Goal: Information Seeking & Learning: Learn about a topic

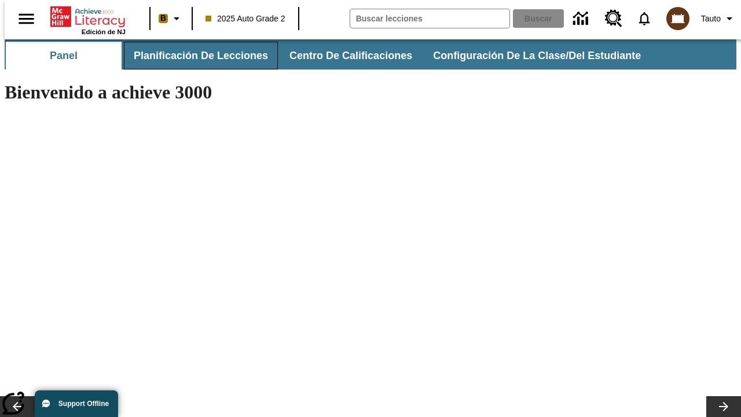
click at [194, 56] on button "Planificación de lecciones" at bounding box center [201, 56] width 154 height 28
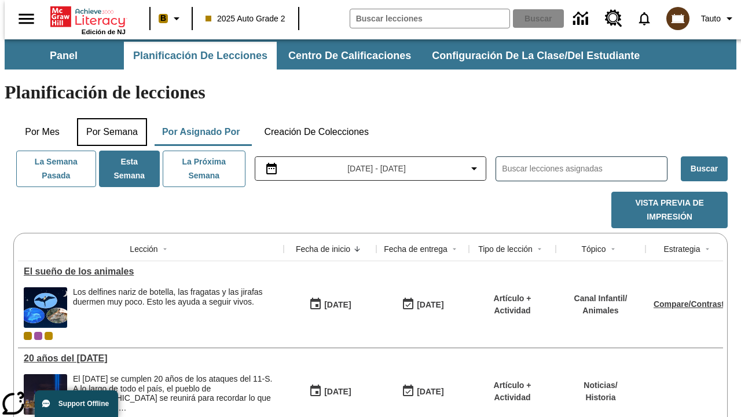
click at [108, 118] on button "Por semana" at bounding box center [112, 132] width 70 height 28
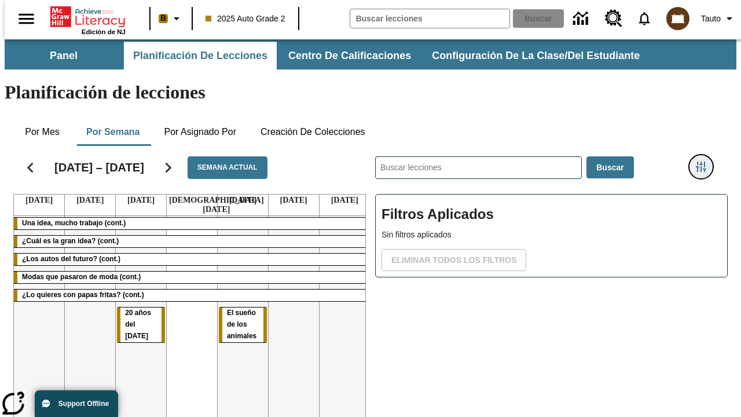
click at [705, 162] on icon "Menú lateral de filtros" at bounding box center [701, 167] width 10 height 10
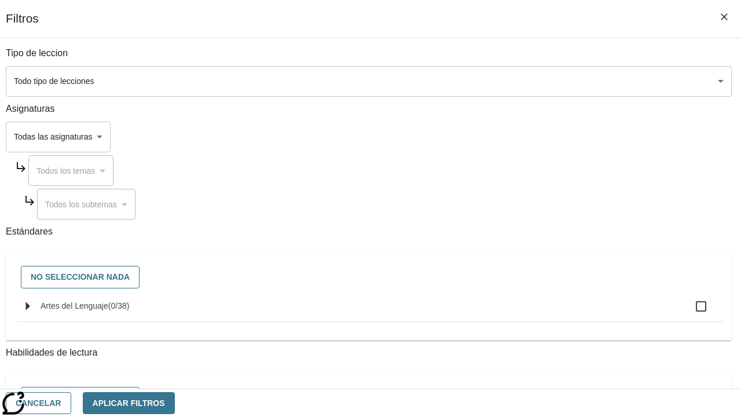
click at [511, 81] on body "[MEDICAL_DATA] al contenido principal Edición de NJ B 2025 Auto Grade 2 Buscar …" at bounding box center [371, 286] width 732 height 495
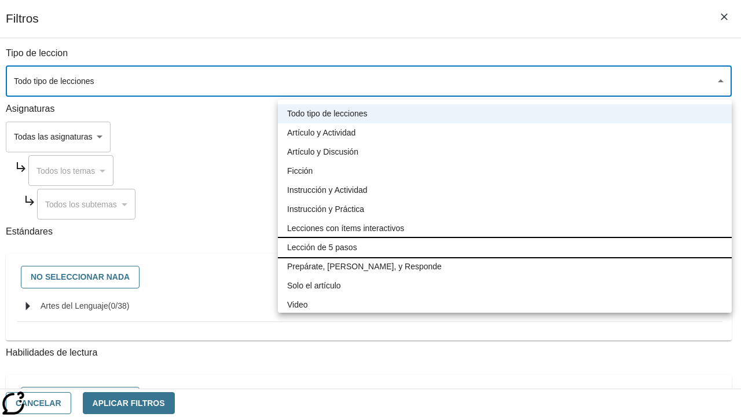
click at [505, 247] on li "Lección de 5 pasos" at bounding box center [505, 247] width 454 height 19
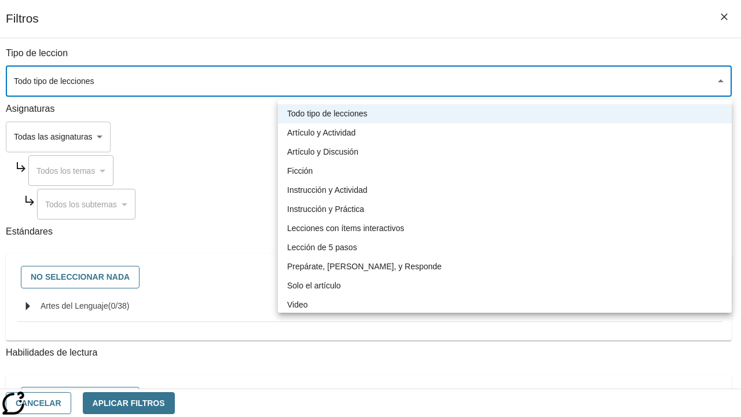
type input "1"
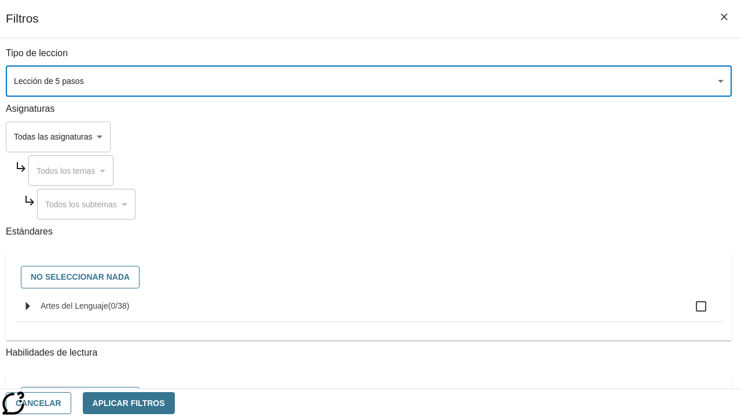
click at [511, 281] on body "[MEDICAL_DATA] al contenido principal Edición de NJ B 2025 Auto Grade 2 Buscar …" at bounding box center [371, 286] width 732 height 495
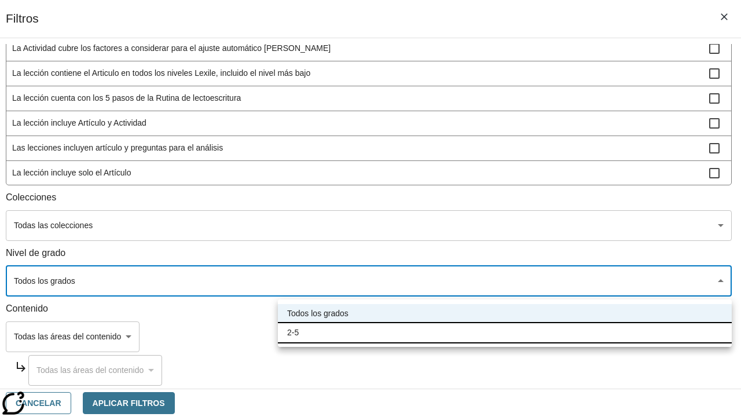
click at [505, 332] on li "2-5" at bounding box center [505, 332] width 454 height 19
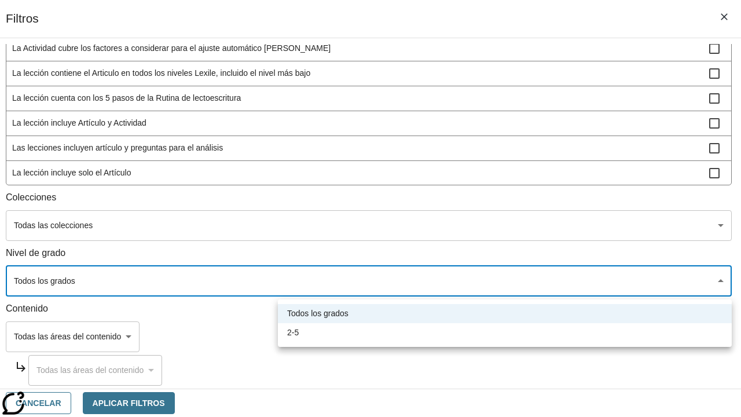
type input "1"
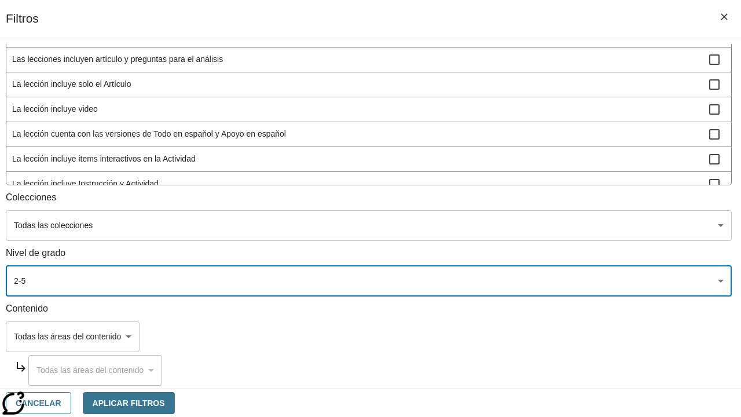
click at [511, 115] on span "La lección incluye video" at bounding box center [360, 109] width 697 height 12
checkbox input "true"
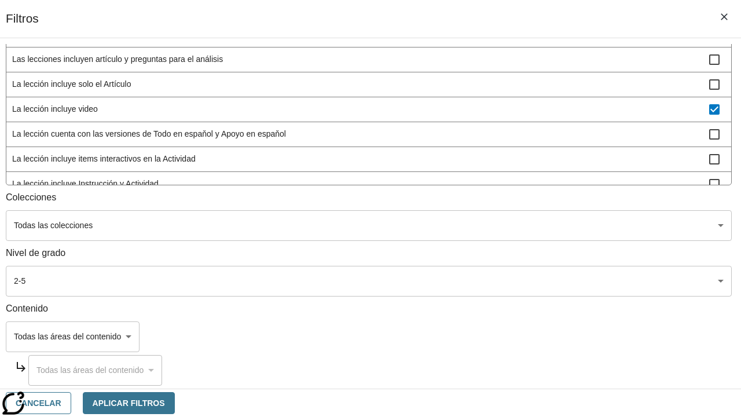
scroll to position [339, 0]
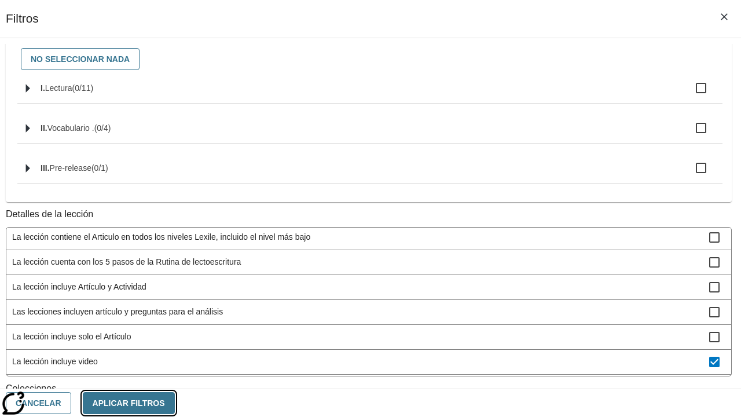
click at [175, 403] on button "Aplicar Filtros" at bounding box center [129, 403] width 92 height 23
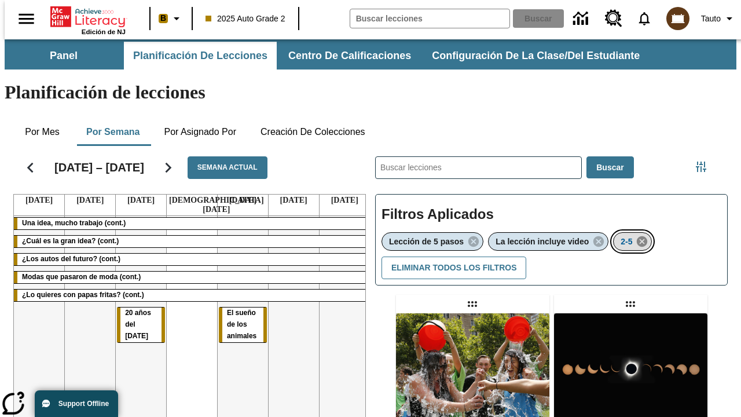
click at [644, 235] on icon "Eliminar 2-5 el ítem seleccionado del filtro" at bounding box center [642, 241] width 13 height 13
click at [705, 162] on icon "Menú lateral de filtros" at bounding box center [701, 167] width 10 height 10
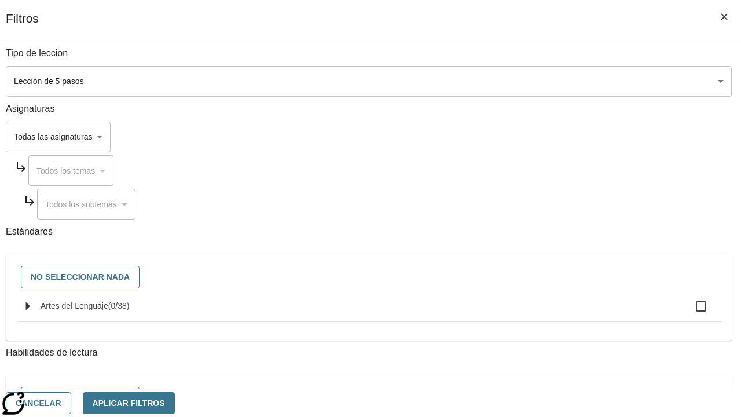
click at [130, 310] on span "Artes del Lenguaje" at bounding box center [118, 305] width 21 height 9
click at [689, 312] on input "Artes del Lenguaje ( 0 / 38 )" at bounding box center [701, 306] width 24 height 24
checkbox input "true"
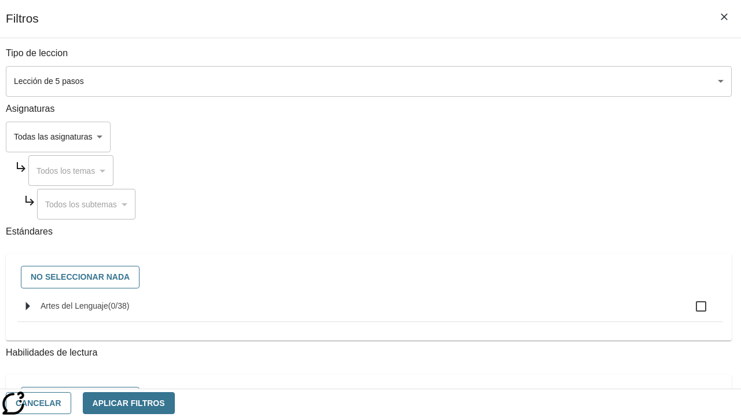
checkbox input "true"
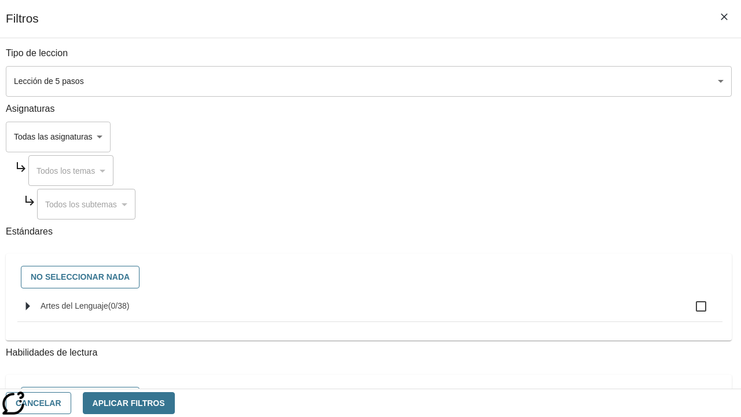
checkbox input "true"
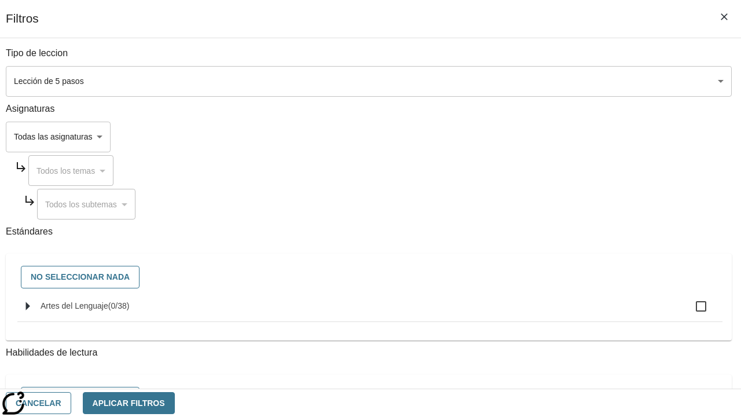
checkbox input "true"
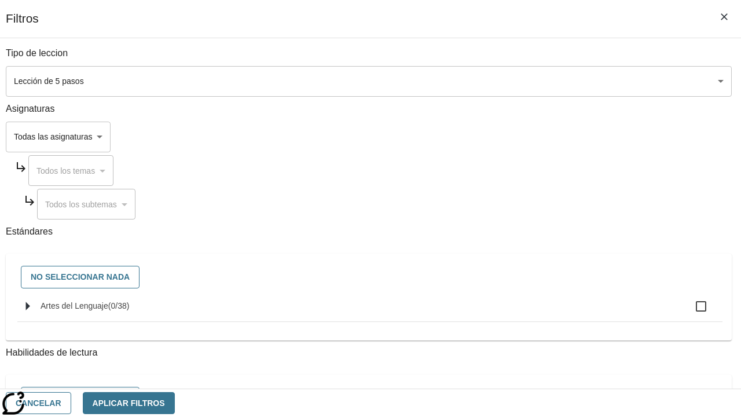
checkbox input "true"
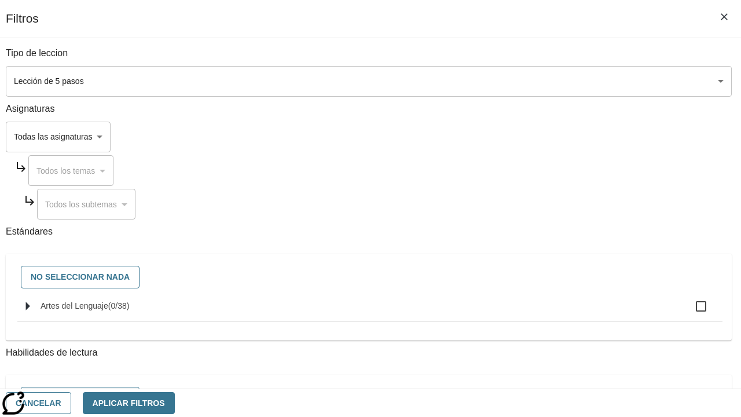
checkbox input "true"
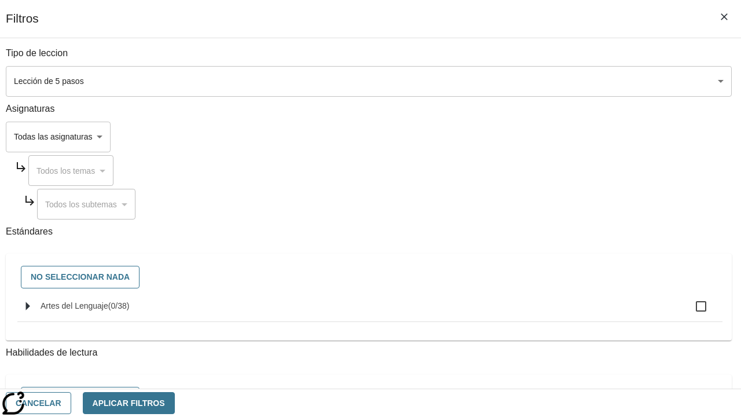
checkbox input "true"
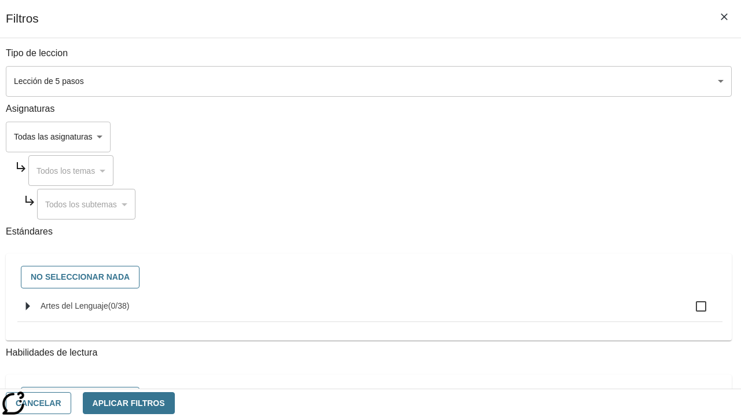
checkbox input "true"
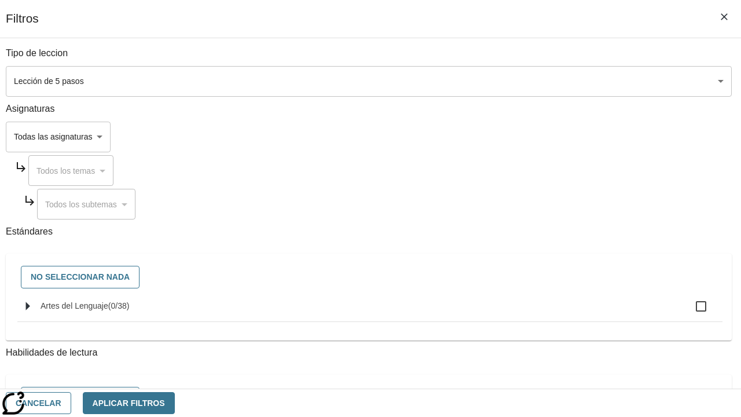
checkbox input "true"
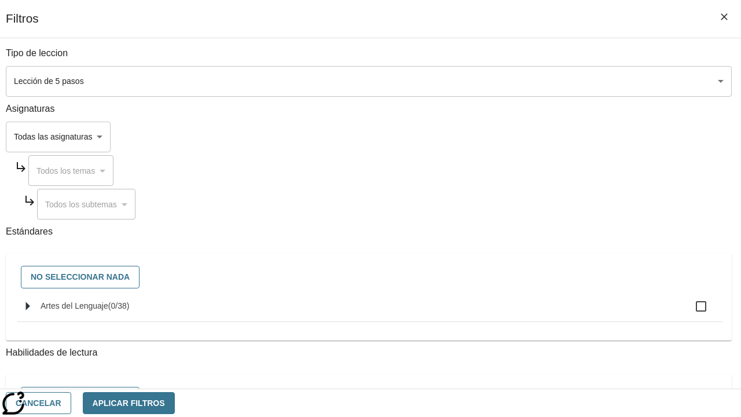
checkbox input "true"
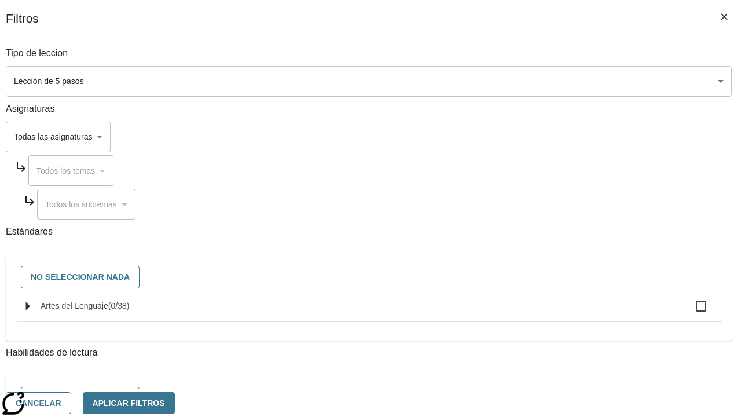
checkbox input "true"
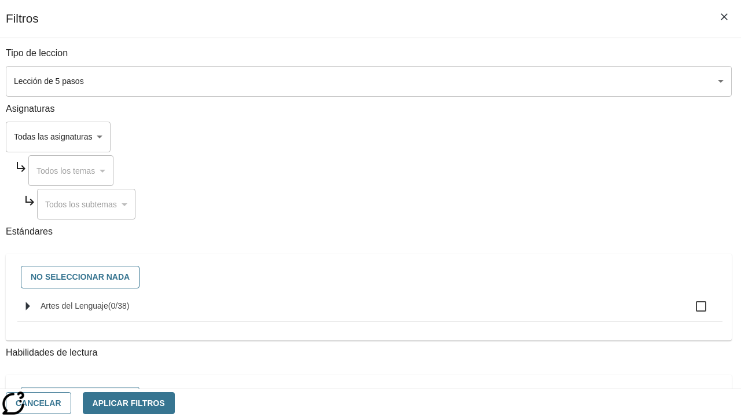
checkbox input "true"
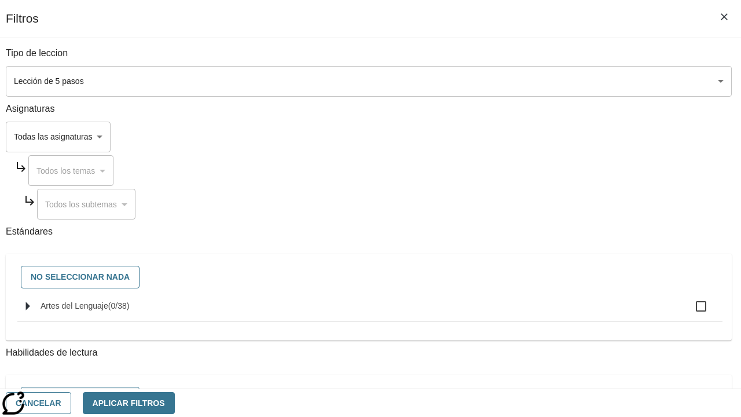
checkbox input "true"
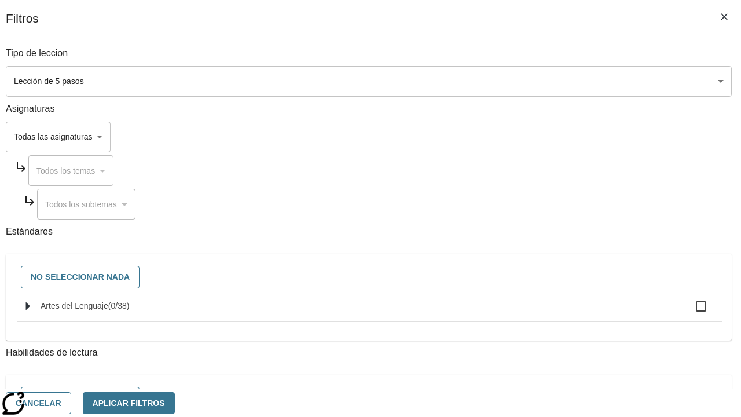
checkbox input "true"
click at [175, 403] on button "Aplicar Filtros" at bounding box center [129, 403] width 92 height 23
